Goal: Task Accomplishment & Management: Complete application form

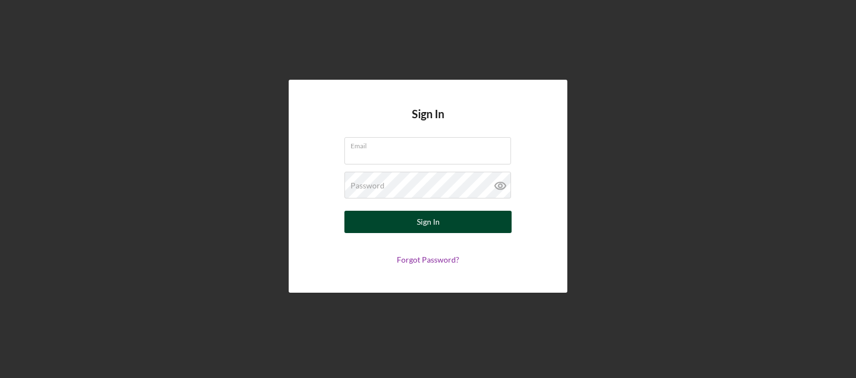
type input "[EMAIL_ADDRESS][DOMAIN_NAME]"
click at [462, 222] on button "Sign In" at bounding box center [428, 222] width 167 height 22
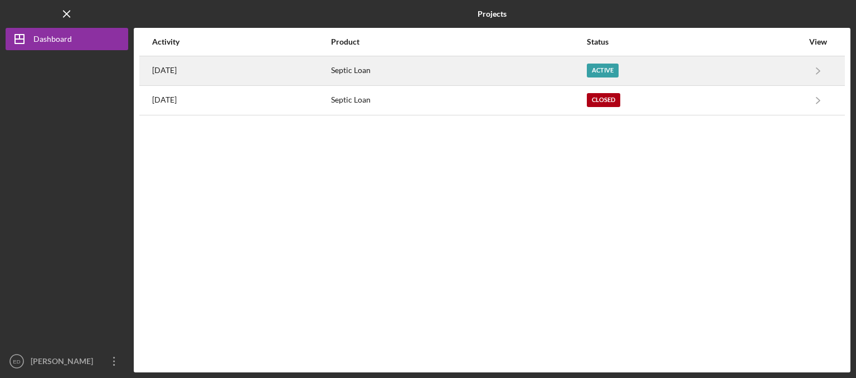
click at [619, 70] on div "Active" at bounding box center [603, 71] width 32 height 14
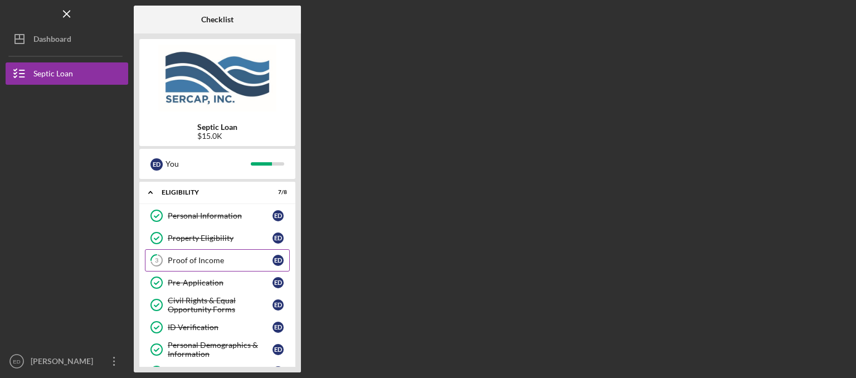
click at [252, 257] on div "Proof of Income" at bounding box center [220, 260] width 105 height 9
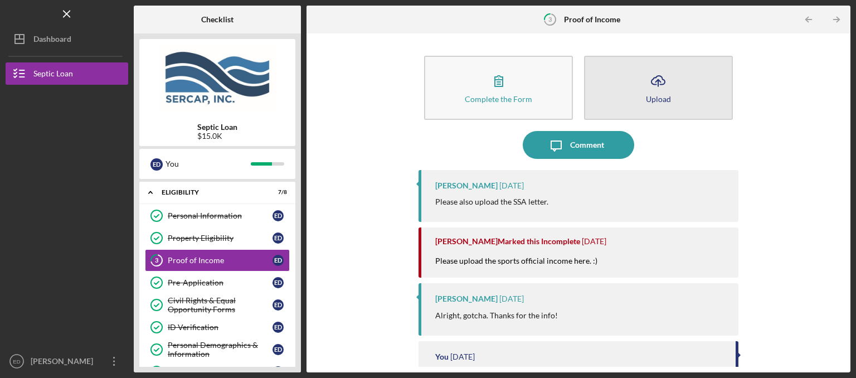
click at [673, 99] on button "Icon/Upload Upload" at bounding box center [658, 88] width 149 height 64
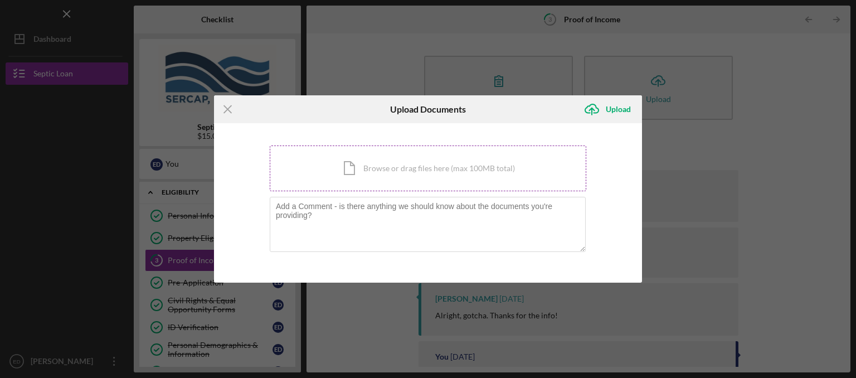
click at [466, 170] on div "Icon/Document Browse or drag files here (max 100MB total) Tap to choose files o…" at bounding box center [428, 169] width 317 height 46
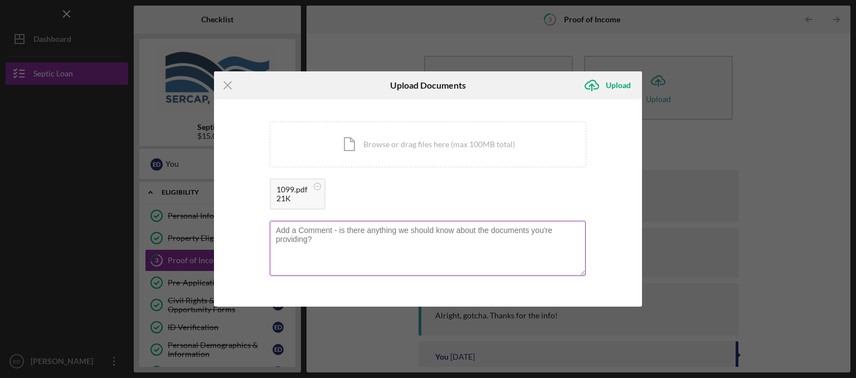
click at [331, 241] on textarea at bounding box center [428, 248] width 316 height 55
click at [578, 230] on textarea "This is just volleyball for last year - I have been assigned an increase of gam…" at bounding box center [428, 248] width 316 height 55
click at [427, 238] on textarea "This is just volleyball for last year - I have been assigned an increase of gam…" at bounding box center [428, 248] width 316 height 55
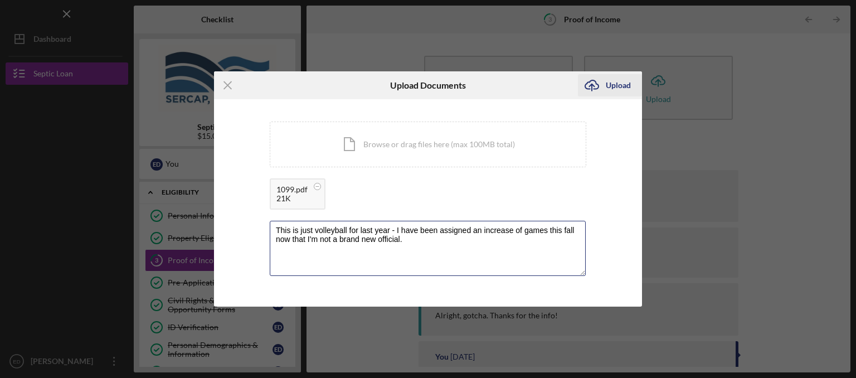
type textarea "This is just volleyball for last year - I have been assigned an increase of gam…"
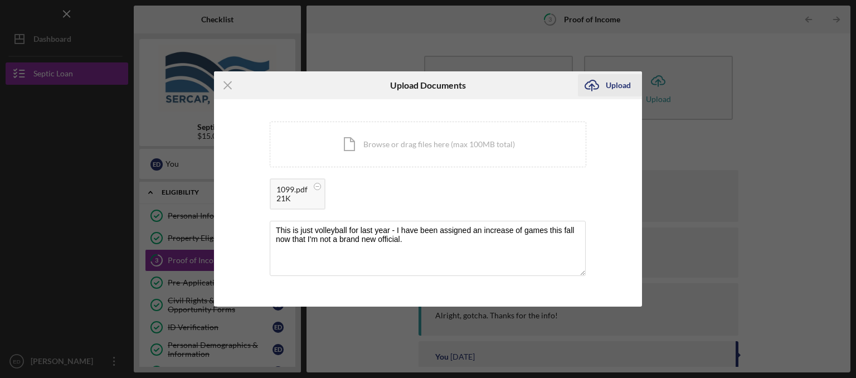
click at [609, 88] on div "Upload" at bounding box center [618, 85] width 25 height 22
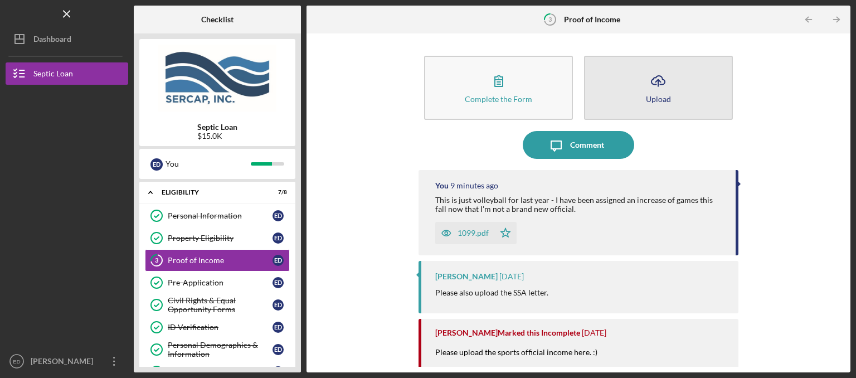
click at [659, 101] on div "Upload" at bounding box center [658, 99] width 25 height 8
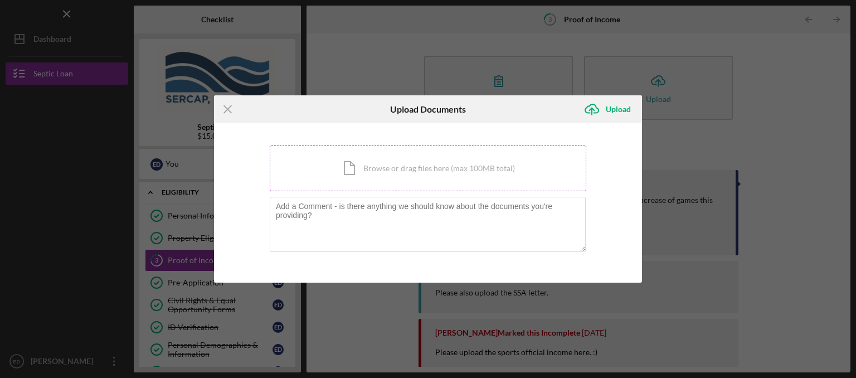
click at [406, 173] on div "Icon/Document Browse or drag files here (max 100MB total) Tap to choose files o…" at bounding box center [428, 169] width 317 height 46
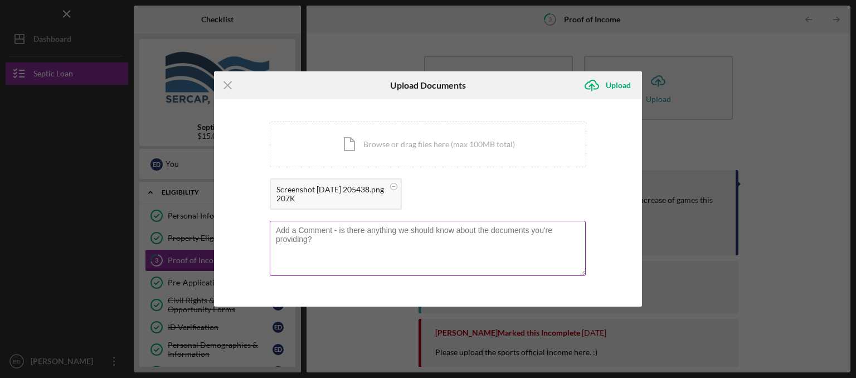
click at [312, 236] on textarea at bounding box center [428, 248] width 316 height 55
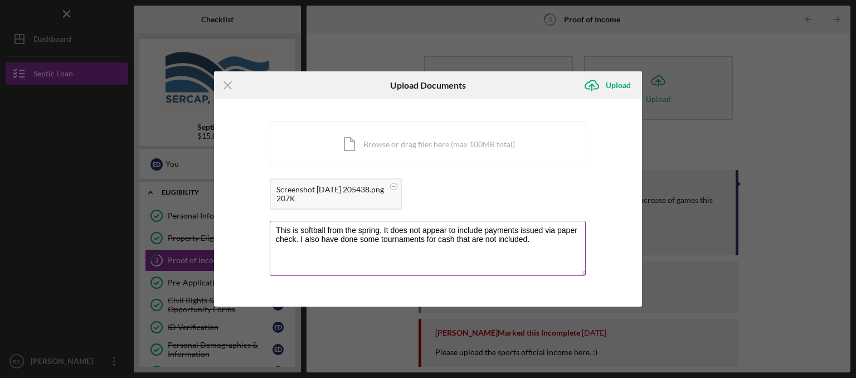
click at [379, 228] on textarea "This is softball from the spring. It does not appear to include payments issued…" at bounding box center [428, 248] width 316 height 55
type textarea "This is softball from the spring. It does not appear to include payments issued…"
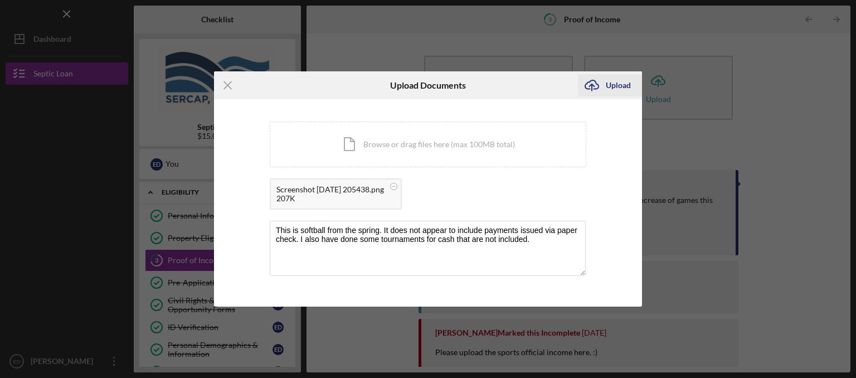
click at [618, 88] on div "Upload" at bounding box center [618, 85] width 25 height 22
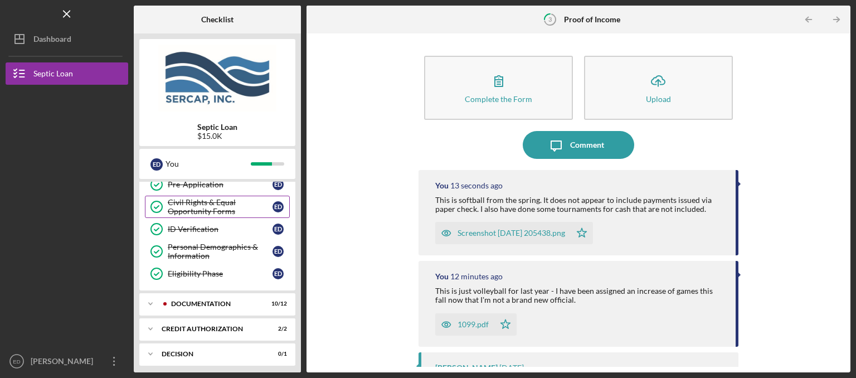
scroll to position [99, 0]
click at [219, 300] on div "Documentation" at bounding box center [226, 302] width 110 height 7
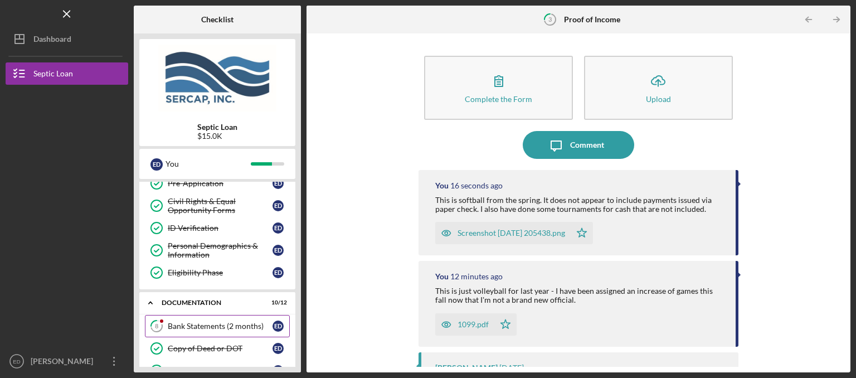
click at [219, 323] on div "Bank Statements (2 months)" at bounding box center [220, 326] width 105 height 9
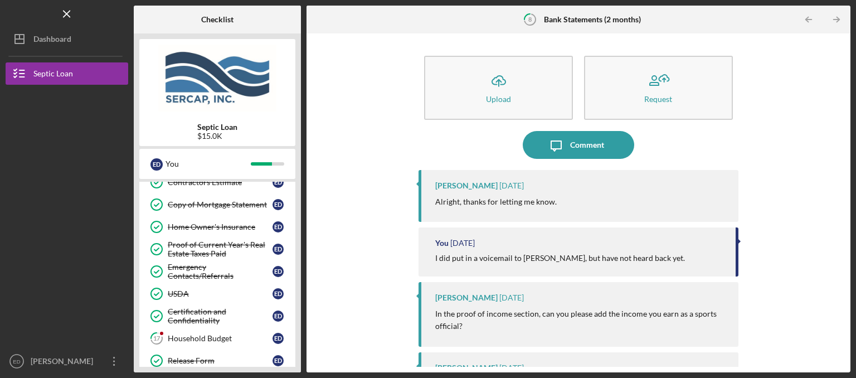
scroll to position [290, 0]
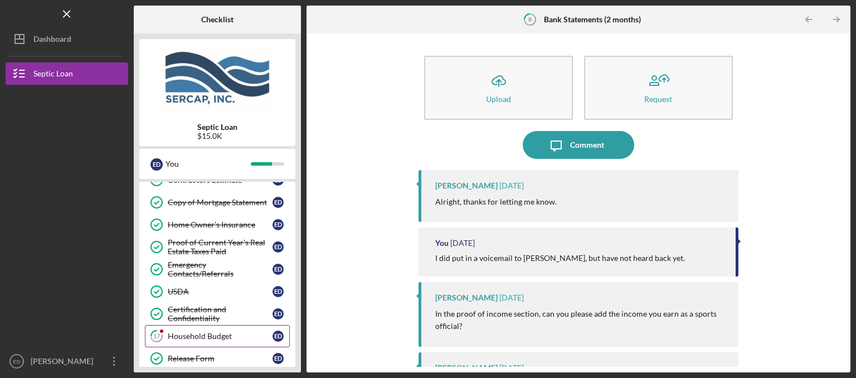
click at [232, 332] on div "Household Budget" at bounding box center [220, 336] width 105 height 9
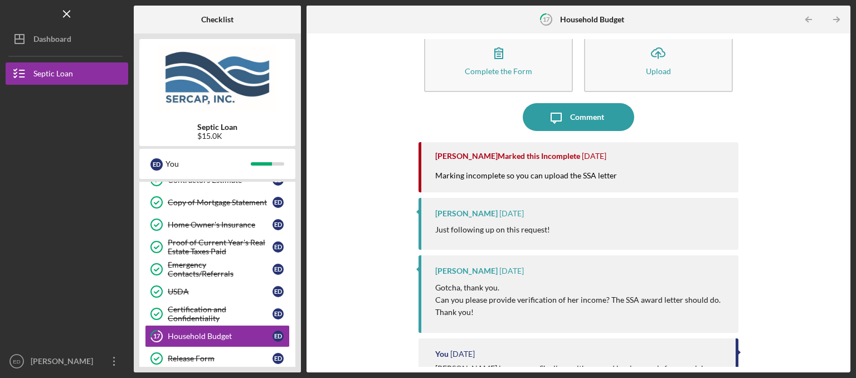
scroll to position [27, 0]
click at [594, 113] on div "Comment" at bounding box center [587, 118] width 34 height 28
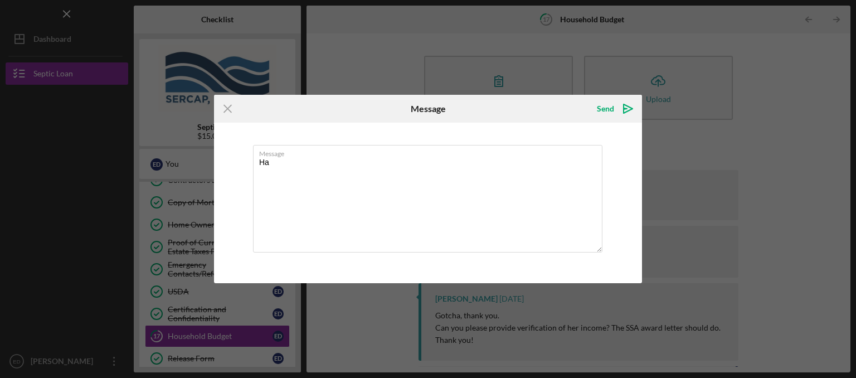
type textarea "H"
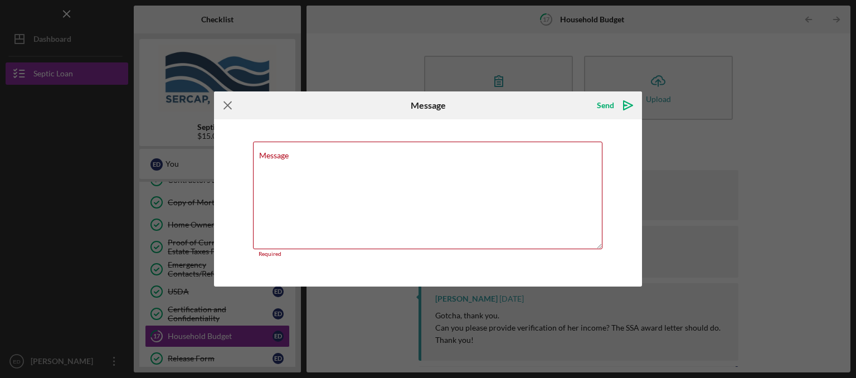
click at [229, 112] on icon "Icon/Menu Close" at bounding box center [228, 105] width 28 height 28
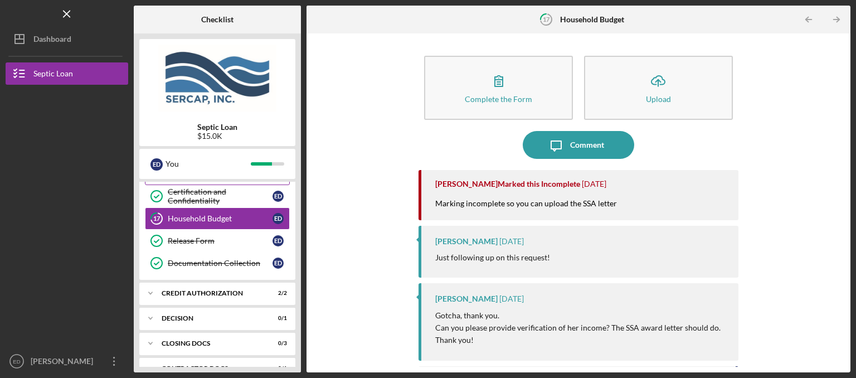
scroll to position [407, 0]
click at [152, 287] on icon "Icon/Expander" at bounding box center [150, 294] width 22 height 22
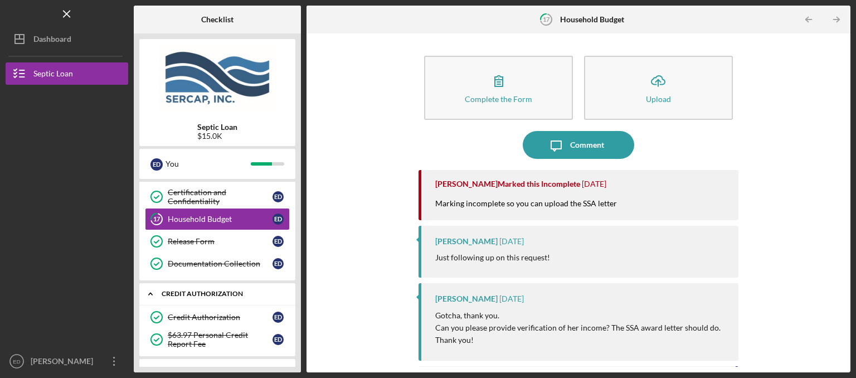
click at [152, 287] on icon "Icon/Expander" at bounding box center [150, 294] width 22 height 22
click at [152, 317] on icon "Icon/Expander" at bounding box center [150, 319] width 22 height 22
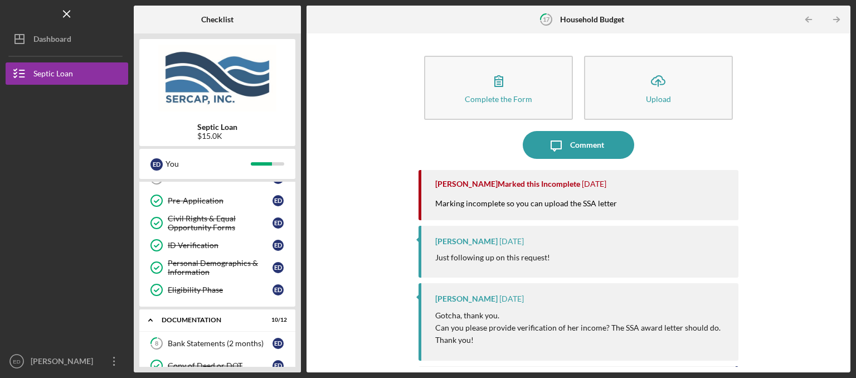
scroll to position [72, 0]
